Goal: Task Accomplishment & Management: Complete application form

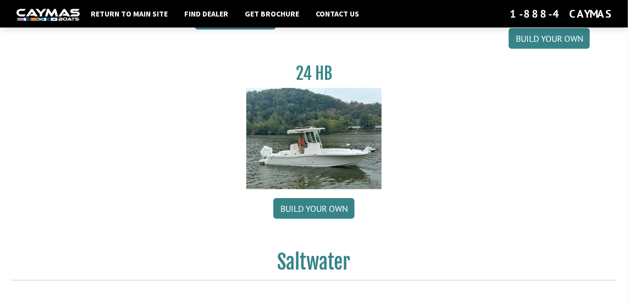
scroll to position [242, 0]
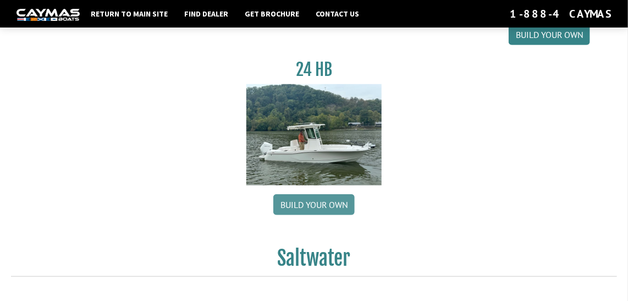
click at [315, 202] on link "Build your own" at bounding box center [313, 204] width 81 height 21
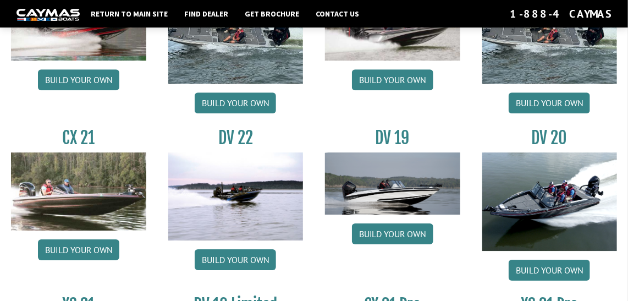
scroll to position [1125, 0]
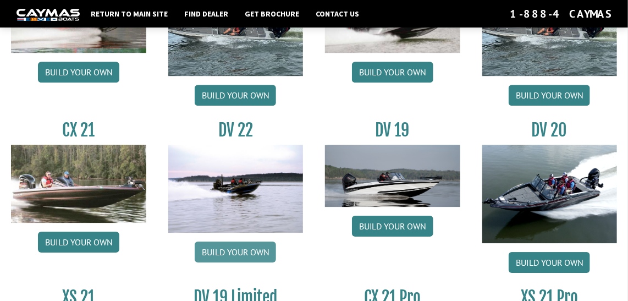
click at [239, 243] on link "Build your own" at bounding box center [235, 251] width 81 height 21
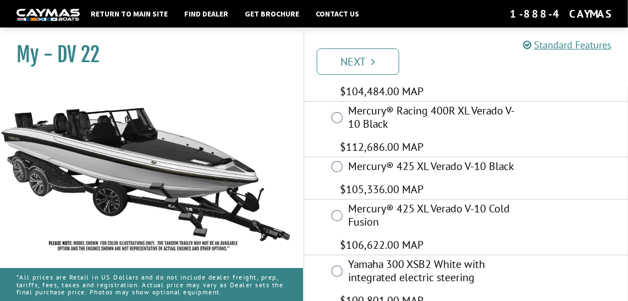
scroll to position [159, 0]
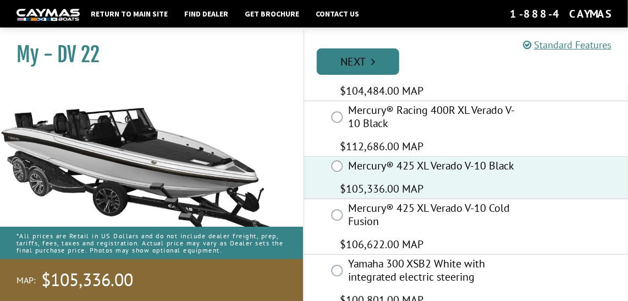
click at [359, 56] on link "Next" at bounding box center [358, 61] width 82 height 26
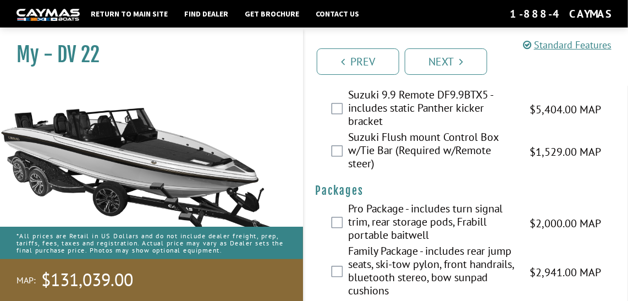
scroll to position [3698, 0]
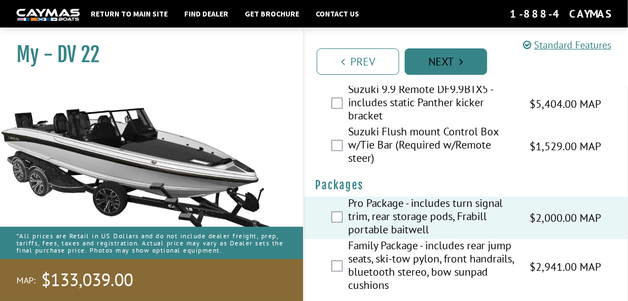
click at [457, 53] on link "Next" at bounding box center [446, 61] width 82 height 26
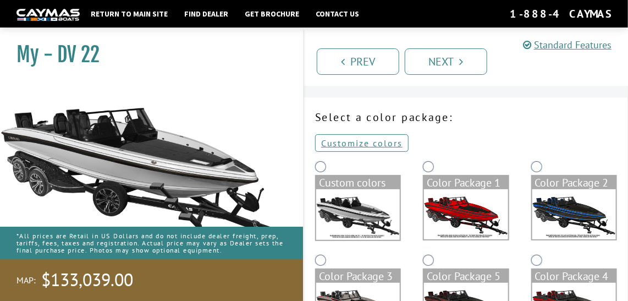
scroll to position [29, 0]
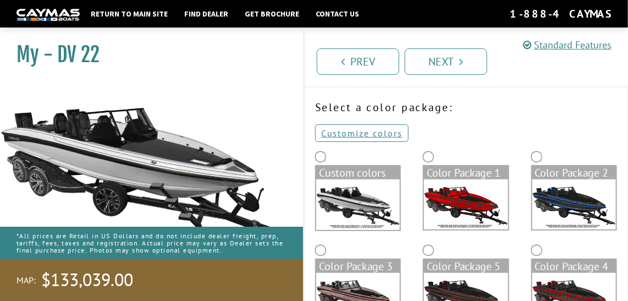
click at [489, 211] on img at bounding box center [466, 204] width 84 height 50
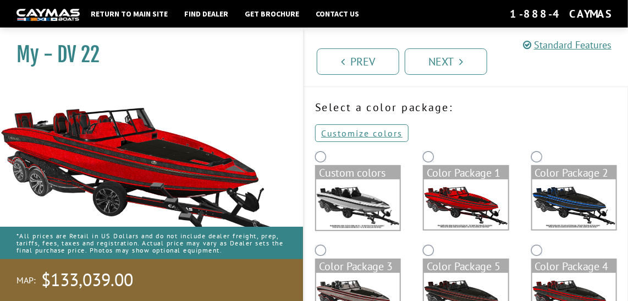
click at [568, 195] on img at bounding box center [574, 204] width 84 height 50
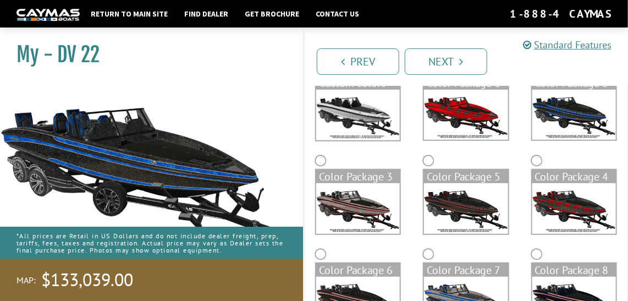
scroll to position [121, 0]
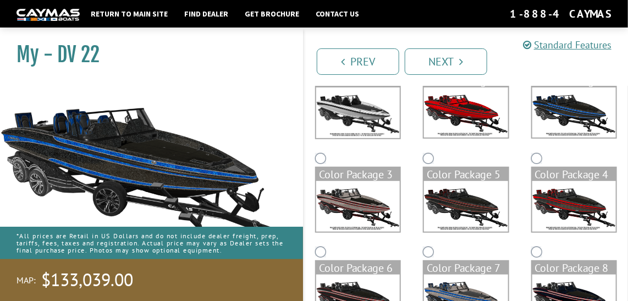
click at [577, 198] on img at bounding box center [574, 206] width 84 height 50
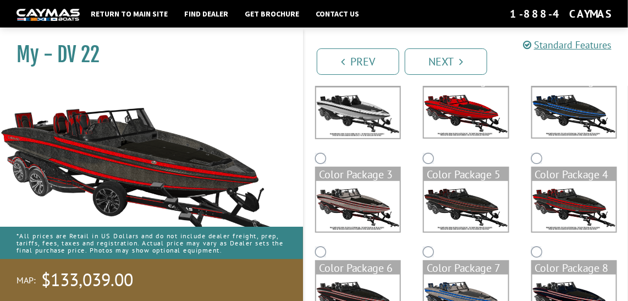
click at [569, 117] on img at bounding box center [574, 112] width 84 height 50
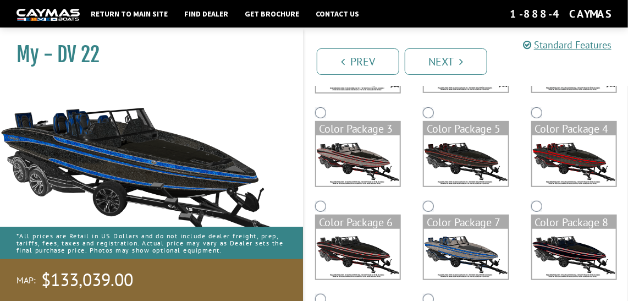
scroll to position [169, 0]
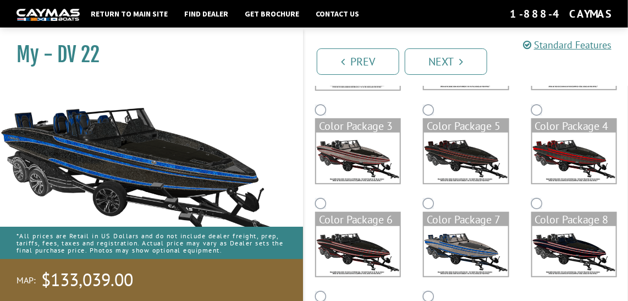
click at [473, 149] on img at bounding box center [466, 157] width 84 height 50
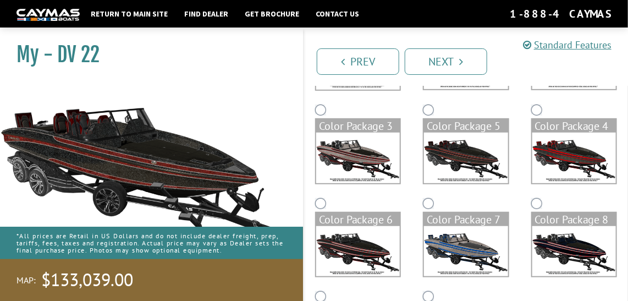
click at [546, 88] on img at bounding box center [574, 64] width 84 height 50
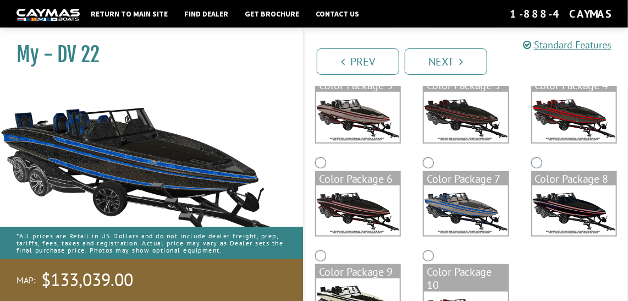
scroll to position [220, 0]
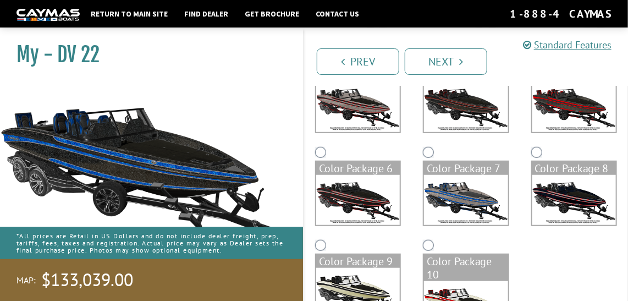
click at [477, 202] on img at bounding box center [466, 200] width 84 height 50
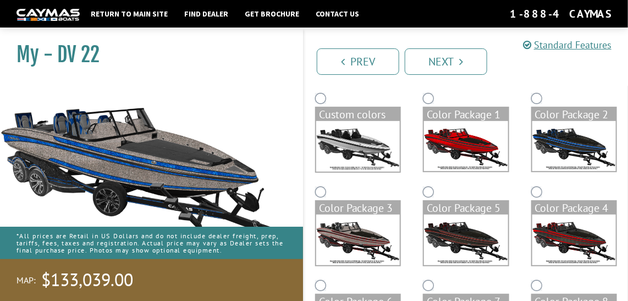
scroll to position [87, 0]
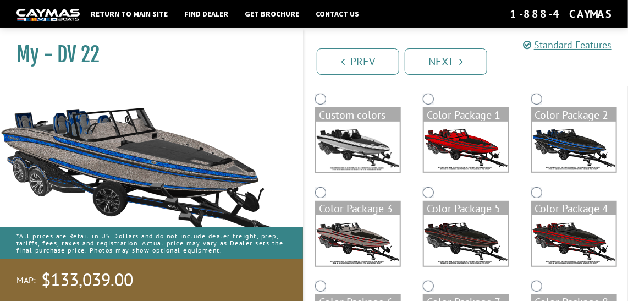
click at [579, 130] on img at bounding box center [574, 146] width 84 height 50
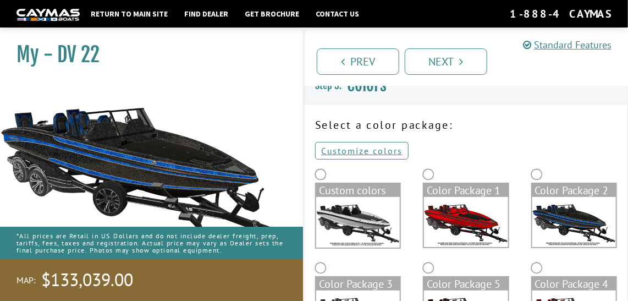
scroll to position [0, 0]
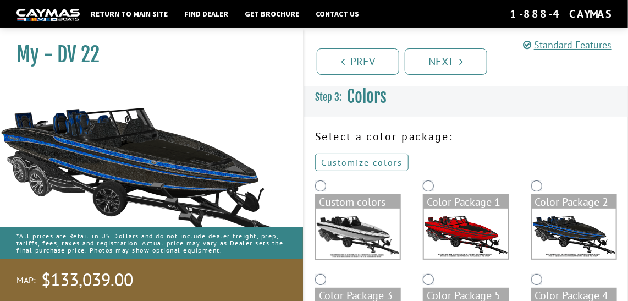
click at [354, 164] on link "Customize colors" at bounding box center [361, 162] width 93 height 18
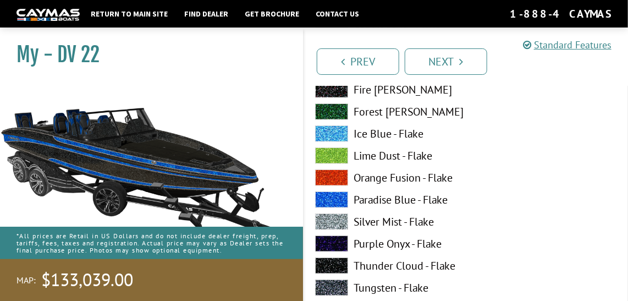
scroll to position [304, 0]
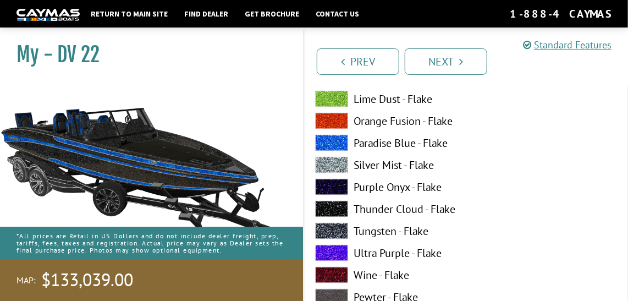
click at [364, 230] on label "Tungsten - Flake" at bounding box center [385, 231] width 140 height 16
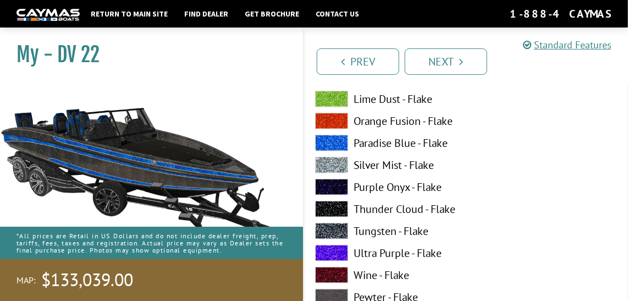
click at [369, 208] on label "Thunder Cloud - Flake" at bounding box center [385, 209] width 140 height 16
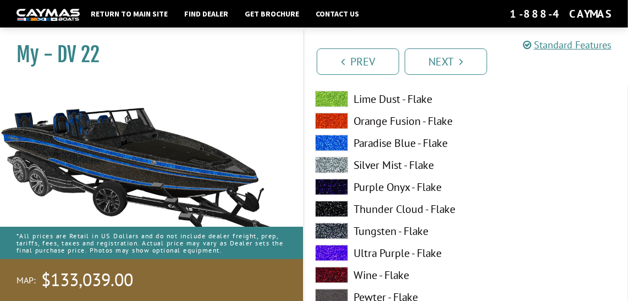
click at [367, 164] on label "Silver Mist - Flake" at bounding box center [385, 165] width 140 height 16
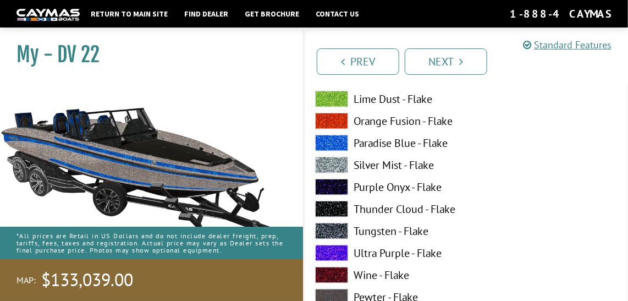
click at [368, 206] on label "Thunder Cloud - Flake" at bounding box center [385, 209] width 140 height 16
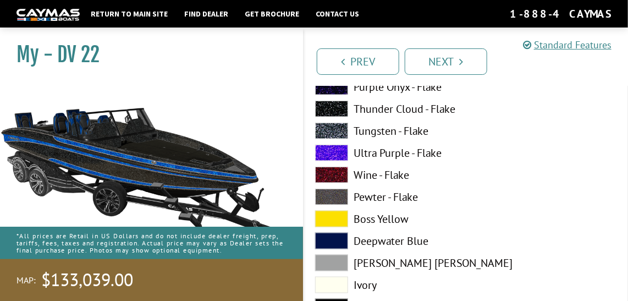
scroll to position [424, 0]
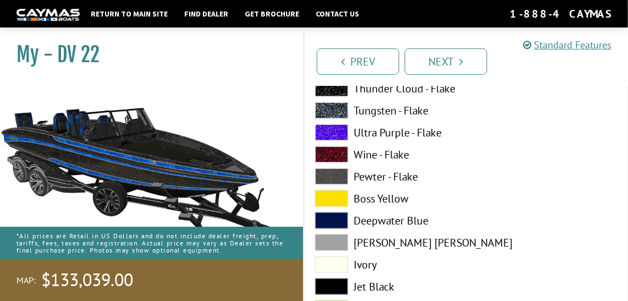
click at [401, 178] on label "Pewter - Flake" at bounding box center [385, 176] width 140 height 16
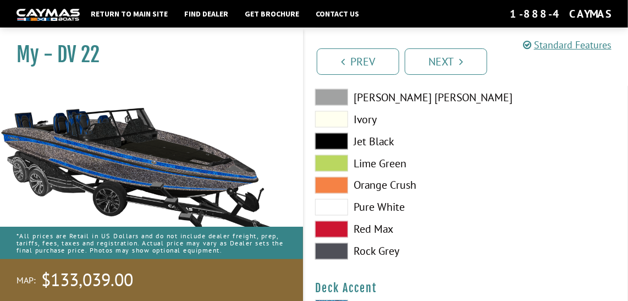
scroll to position [584, 0]
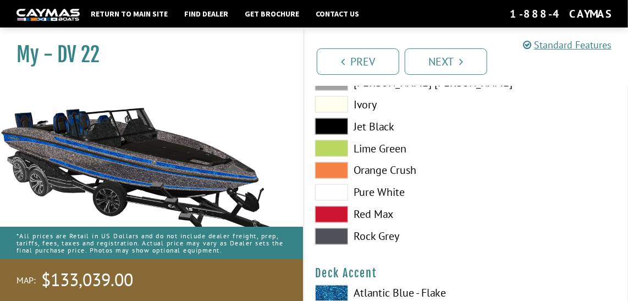
click at [375, 234] on label "Rock Grey" at bounding box center [385, 236] width 140 height 16
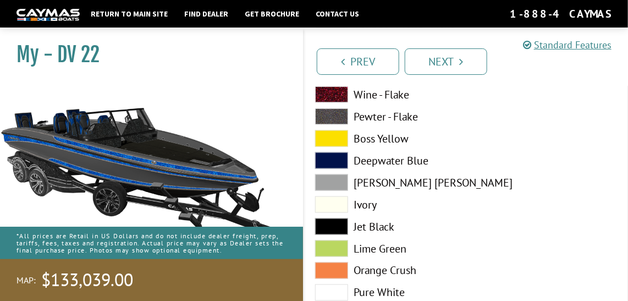
scroll to position [464, 0]
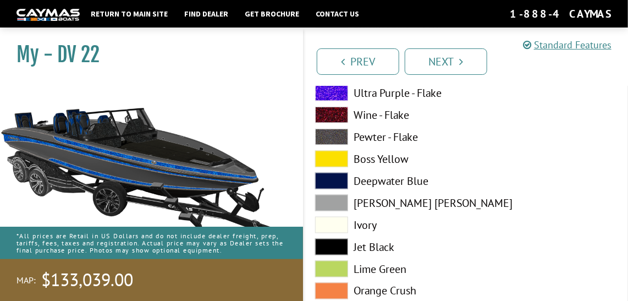
click at [334, 137] on span at bounding box center [331, 137] width 33 height 16
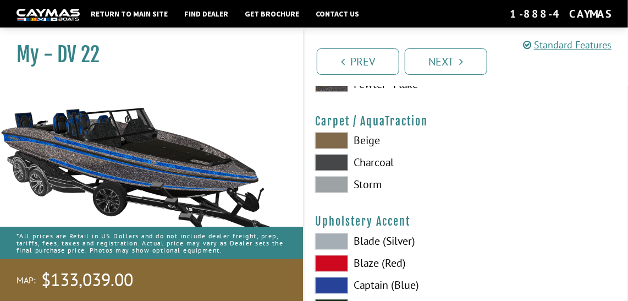
scroll to position [5051, 0]
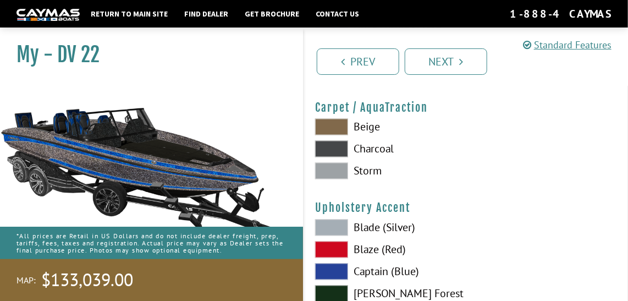
click at [334, 169] on span at bounding box center [331, 171] width 33 height 16
click at [330, 148] on span at bounding box center [331, 149] width 33 height 16
click at [331, 167] on span at bounding box center [331, 171] width 33 height 16
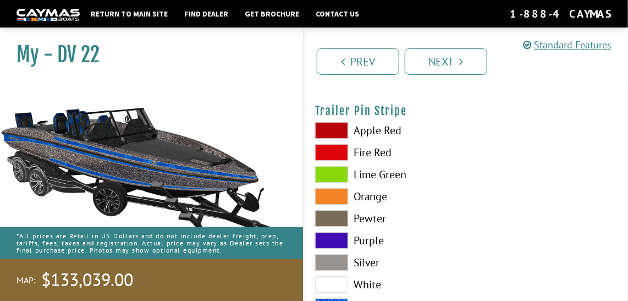
scroll to position [5553, 0]
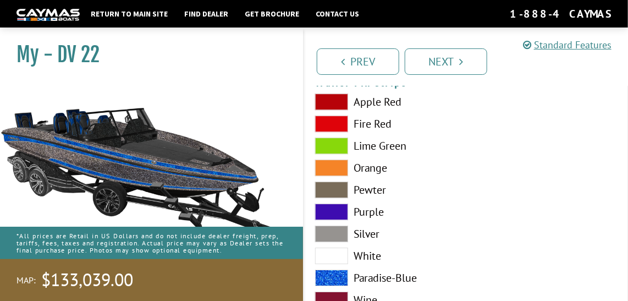
click at [329, 272] on span at bounding box center [331, 277] width 33 height 16
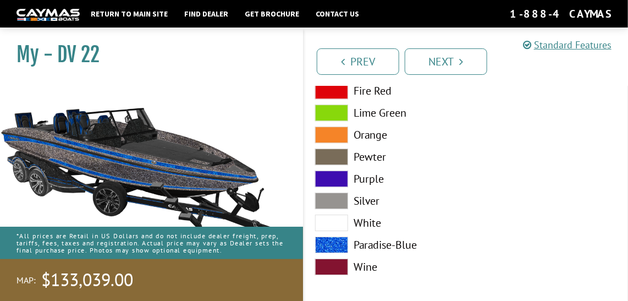
scroll to position [5591, 0]
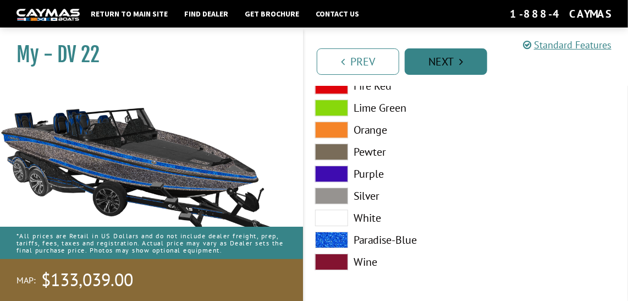
click at [435, 59] on link "Next" at bounding box center [446, 61] width 82 height 26
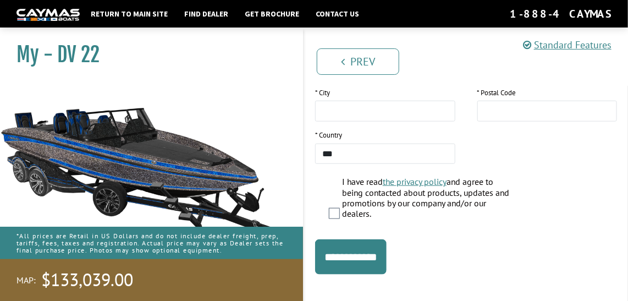
scroll to position [327, 0]
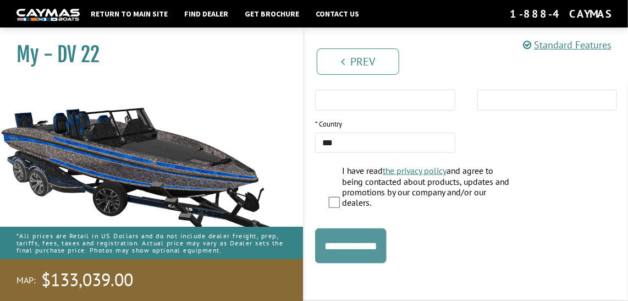
click at [354, 240] on input "**********" at bounding box center [350, 245] width 71 height 35
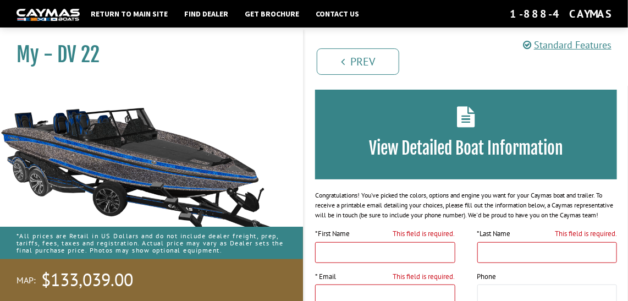
scroll to position [0, 0]
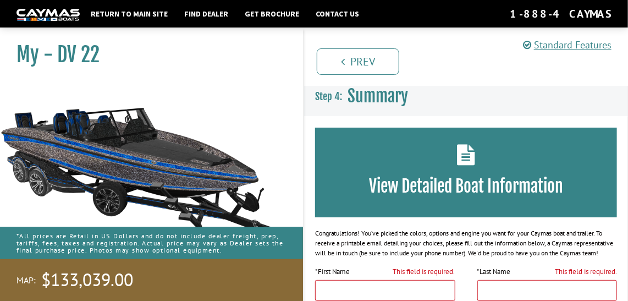
click at [469, 160] on icon at bounding box center [466, 154] width 18 height 21
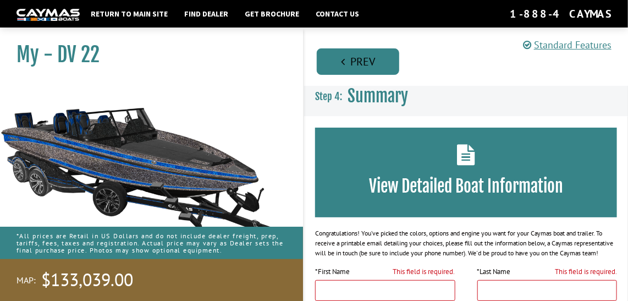
click at [347, 59] on link "Prev" at bounding box center [358, 61] width 82 height 26
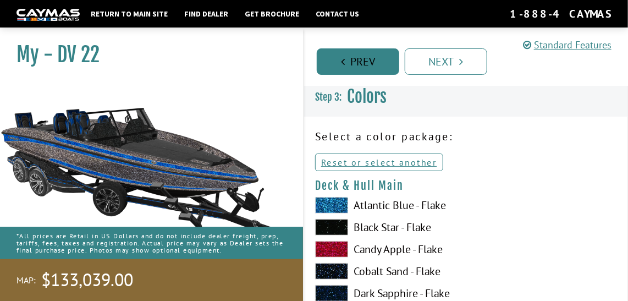
click at [347, 59] on link "Prev" at bounding box center [358, 61] width 82 height 26
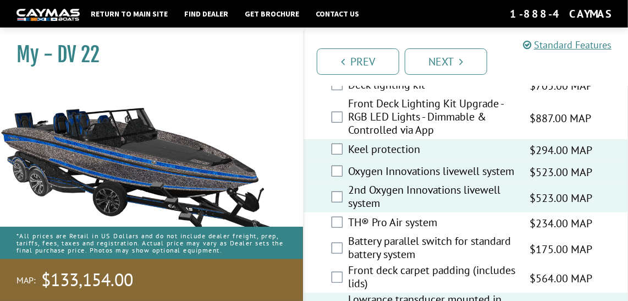
scroll to position [1763, 0]
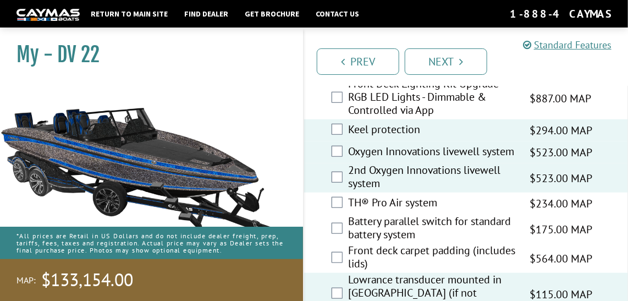
drag, startPoint x: 632, startPoint y: 294, endPoint x: 404, endPoint y: 270, distance: 228.8
click at [404, 270] on label "Front deck carpet padding (includes lids)" at bounding box center [432, 257] width 168 height 29
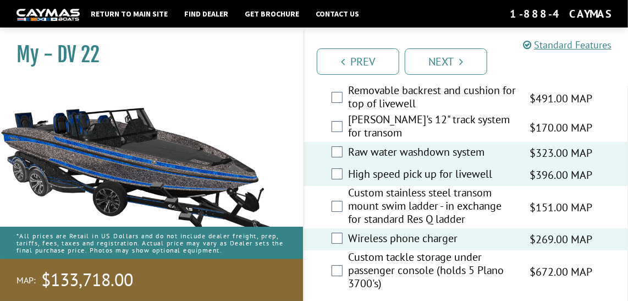
scroll to position [2829, 0]
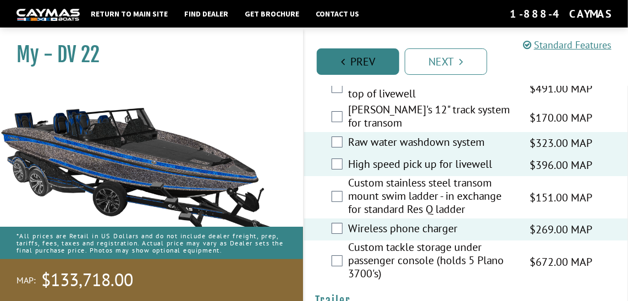
click at [346, 59] on link "Prev" at bounding box center [358, 61] width 82 height 26
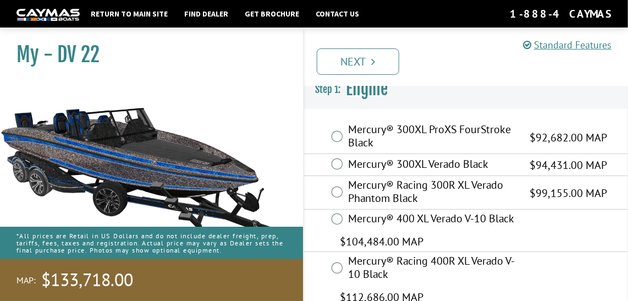
scroll to position [0, 0]
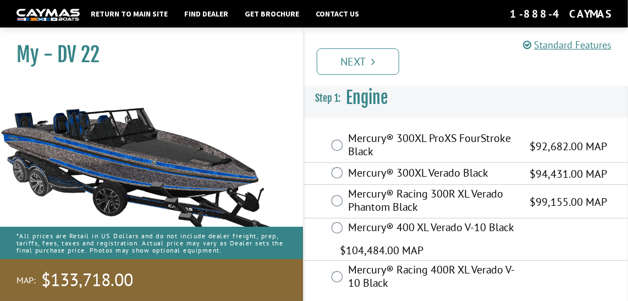
click at [368, 53] on link "Next" at bounding box center [358, 61] width 82 height 26
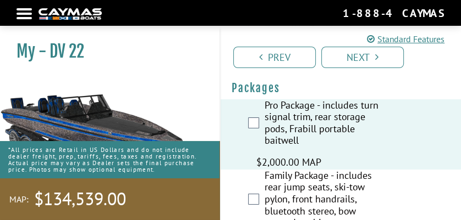
scroll to position [5995, 0]
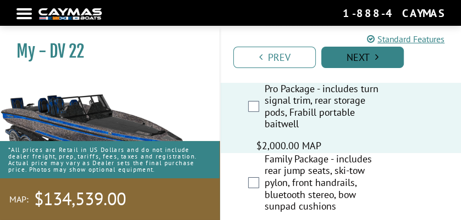
click at [379, 58] on link "Next" at bounding box center [362, 57] width 82 height 21
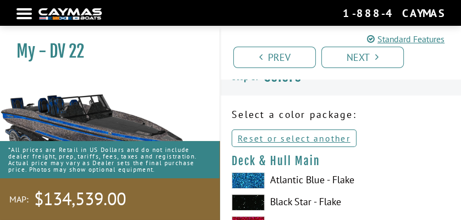
scroll to position [0, 0]
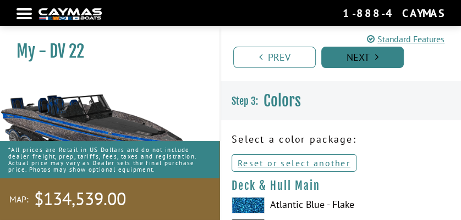
click at [362, 61] on link "Next" at bounding box center [362, 57] width 82 height 21
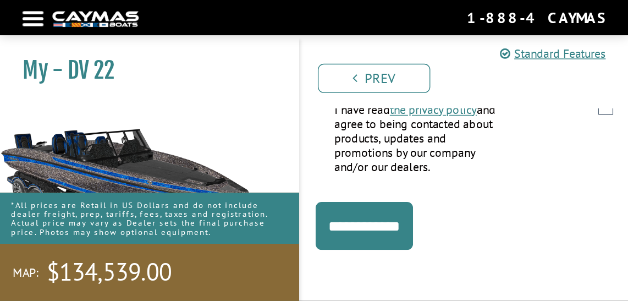
scroll to position [327, 0]
